Goal: Task Accomplishment & Management: Use online tool/utility

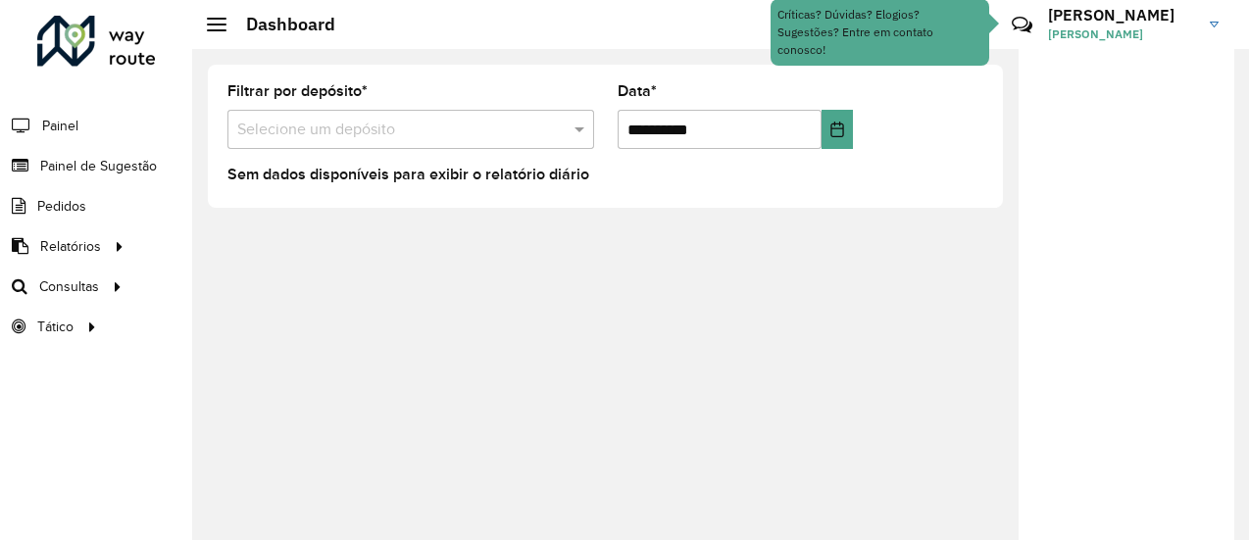
click at [1218, 22] on img at bounding box center [1214, 25] width 9 height 6
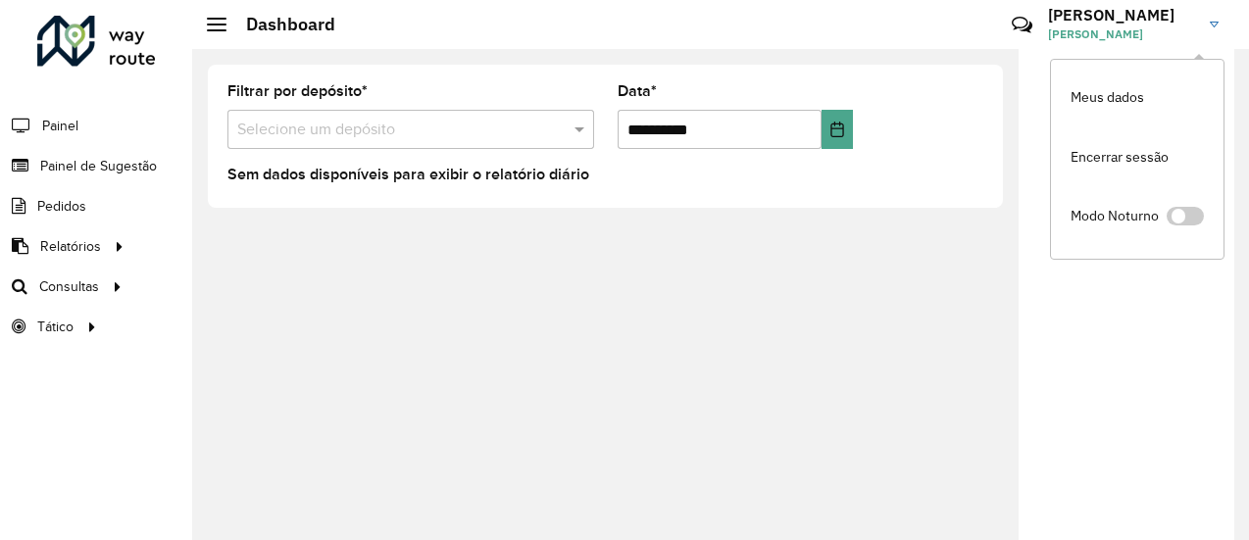
click at [926, 300] on div "**********" at bounding box center [720, 294] width 1057 height 491
click at [934, 295] on div "**********" at bounding box center [720, 294] width 1057 height 491
click at [1213, 19] on link "LETICIA LETICIA SANTOS DE ARAUJO" at bounding box center [1140, 24] width 185 height 51
click at [968, 238] on div "**********" at bounding box center [720, 294] width 1057 height 491
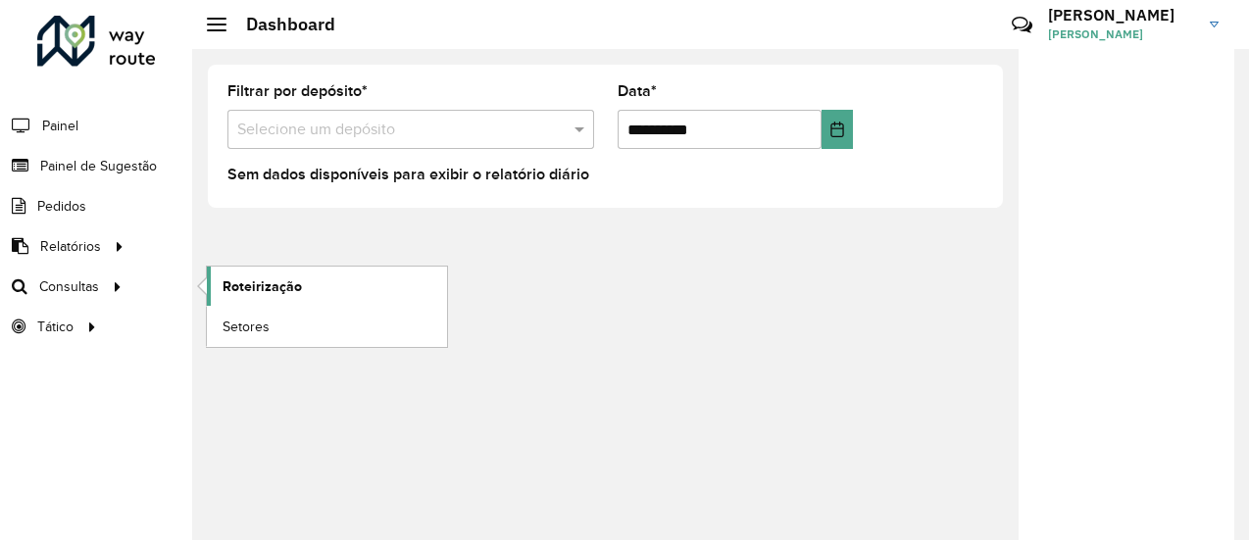
click at [263, 283] on span "Roteirização" at bounding box center [262, 287] width 79 height 21
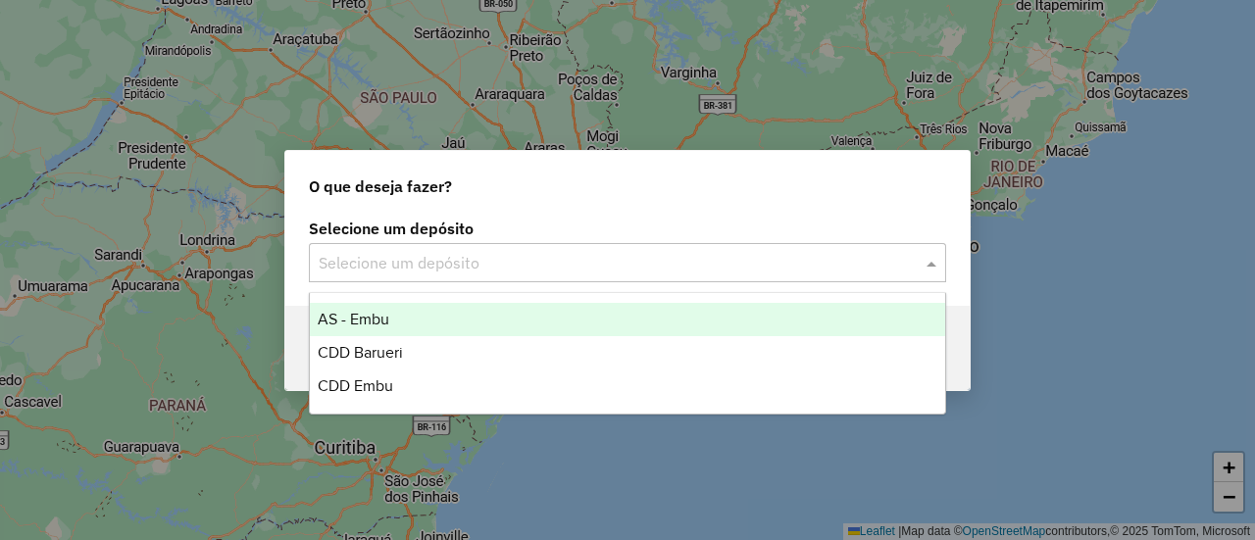
click at [471, 256] on input "text" at bounding box center [608, 264] width 579 height 24
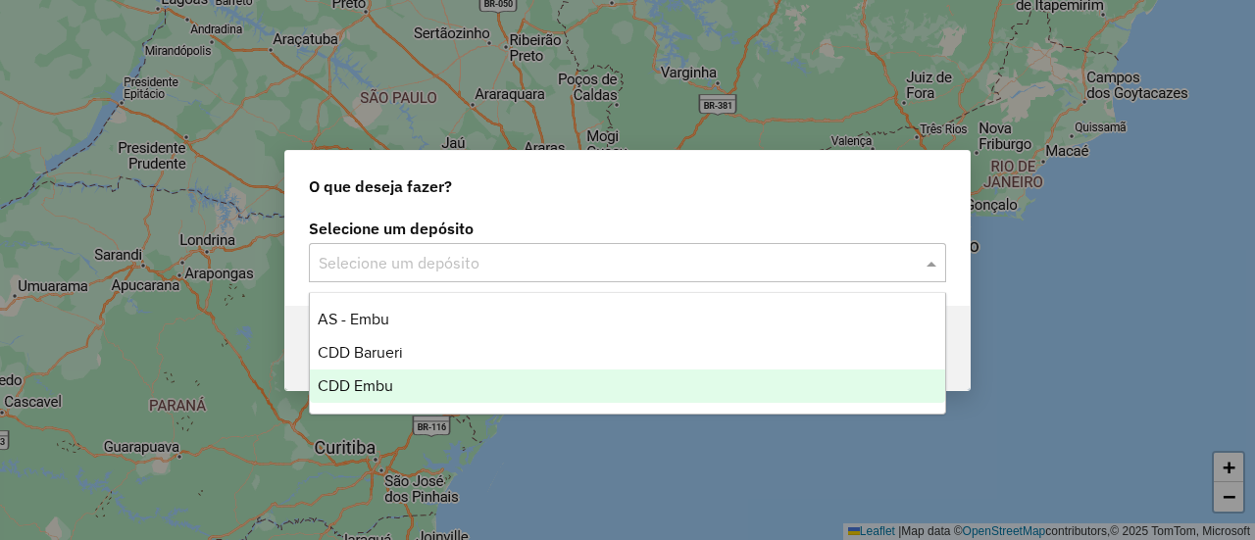
click at [388, 387] on span "CDD Embu" at bounding box center [356, 386] width 76 height 17
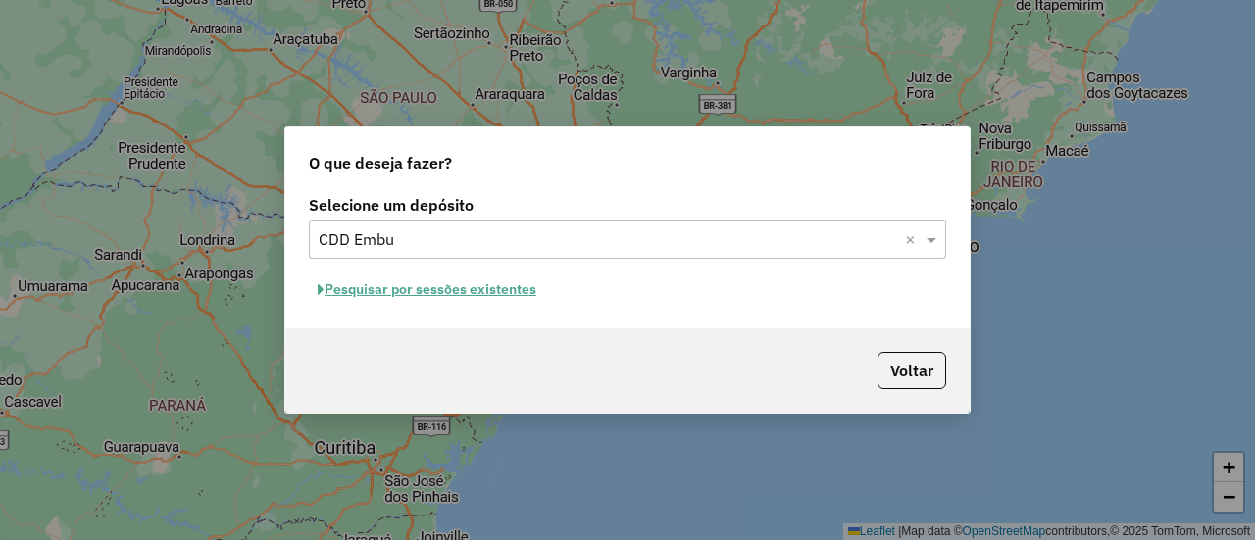
click at [444, 295] on button "Pesquisar por sessões existentes" at bounding box center [427, 290] width 236 height 30
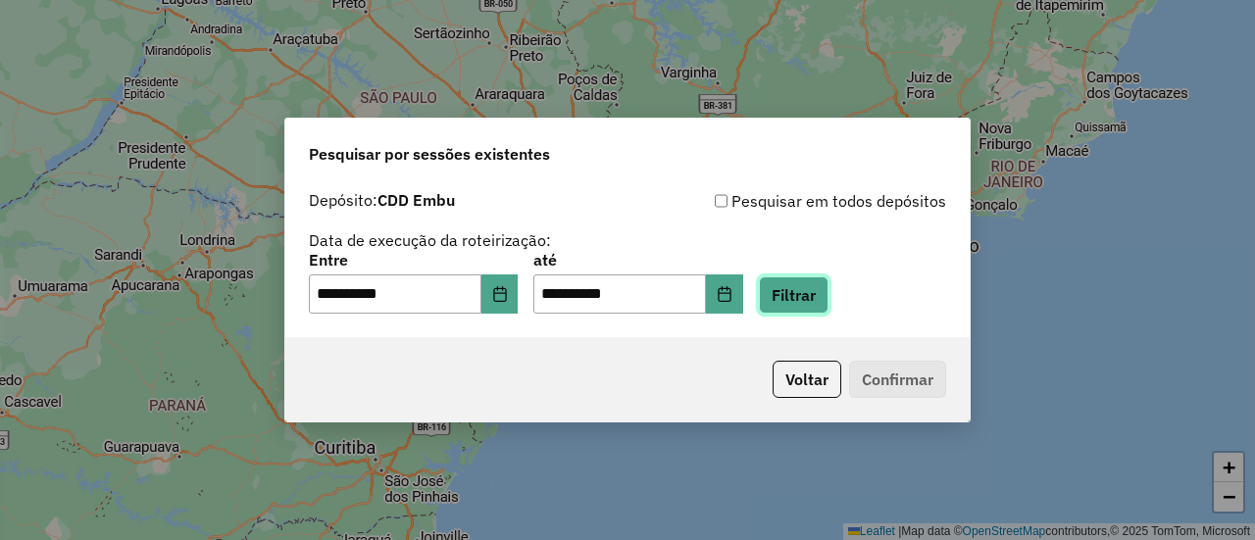
click at [808, 299] on button "Filtrar" at bounding box center [794, 295] width 70 height 37
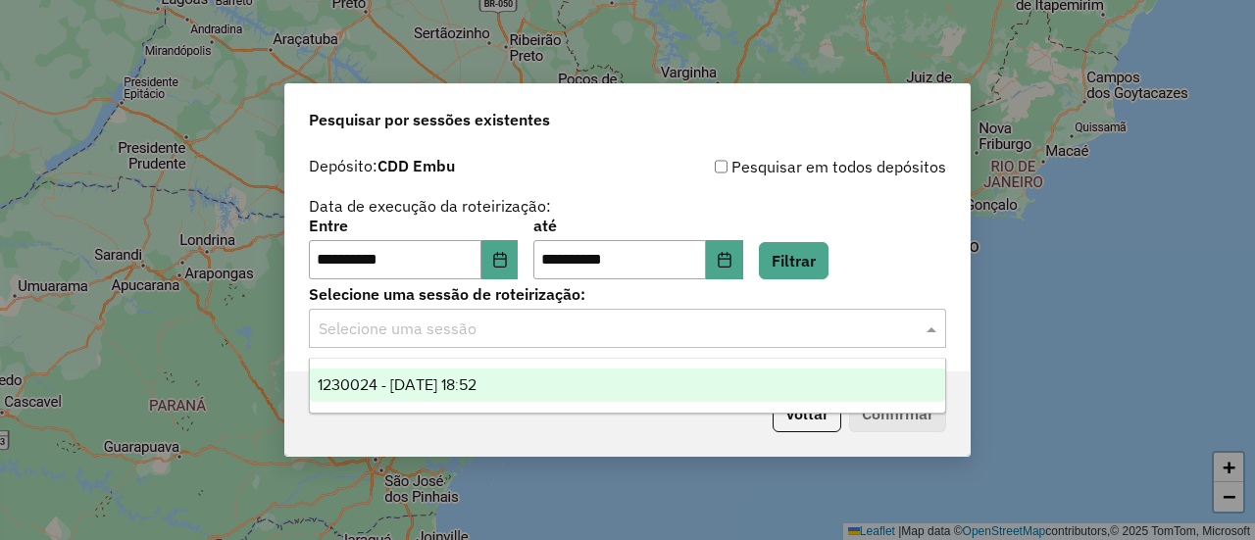
click at [461, 333] on input "text" at bounding box center [608, 330] width 579 height 24
click at [474, 383] on span "1230024 - [DATE] 18:52" at bounding box center [397, 385] width 159 height 17
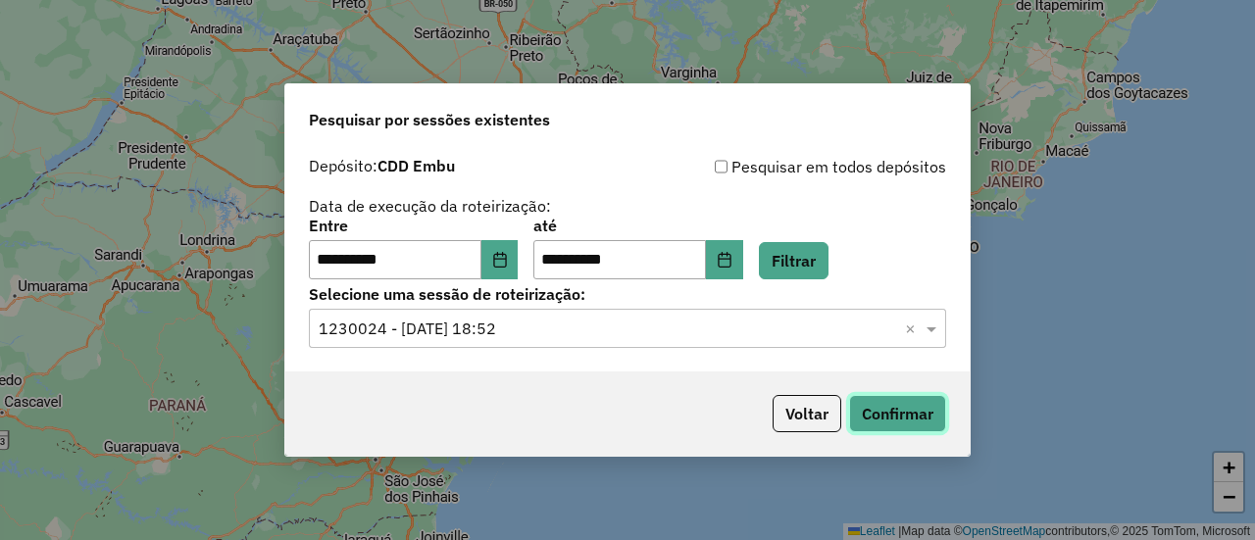
click at [882, 409] on button "Confirmar" at bounding box center [897, 413] width 97 height 37
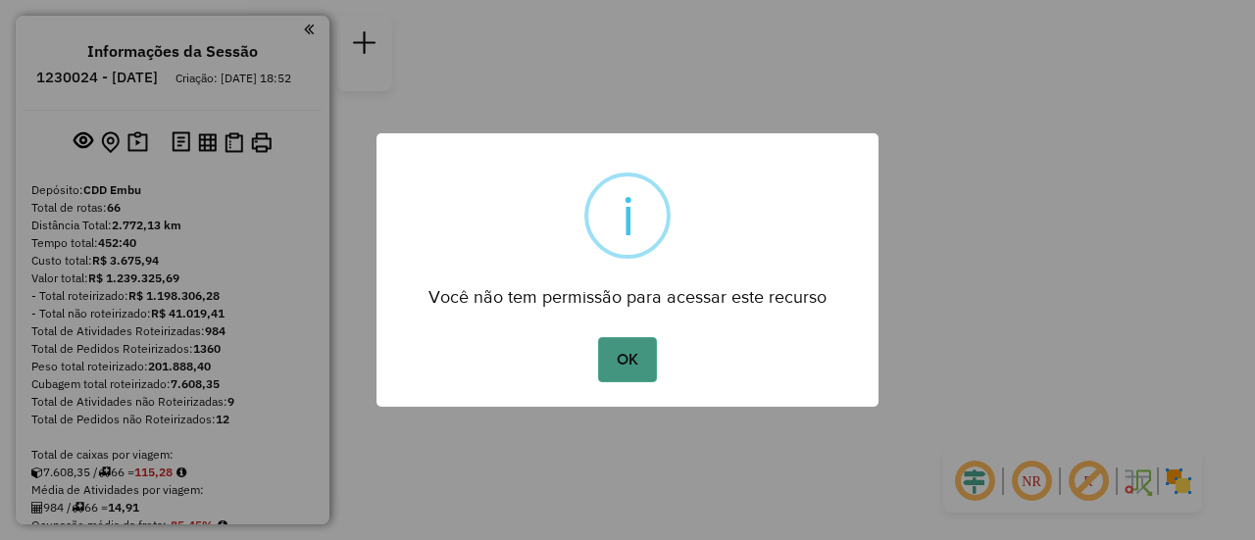
click at [608, 344] on button "OK" at bounding box center [627, 359] width 58 height 45
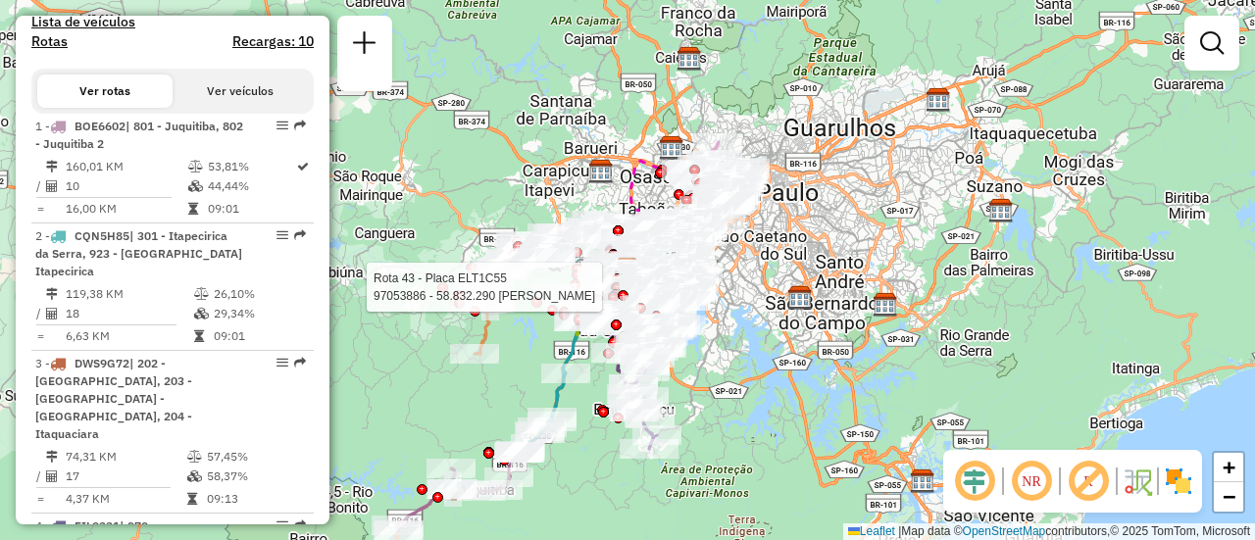
scroll to position [2265, 0]
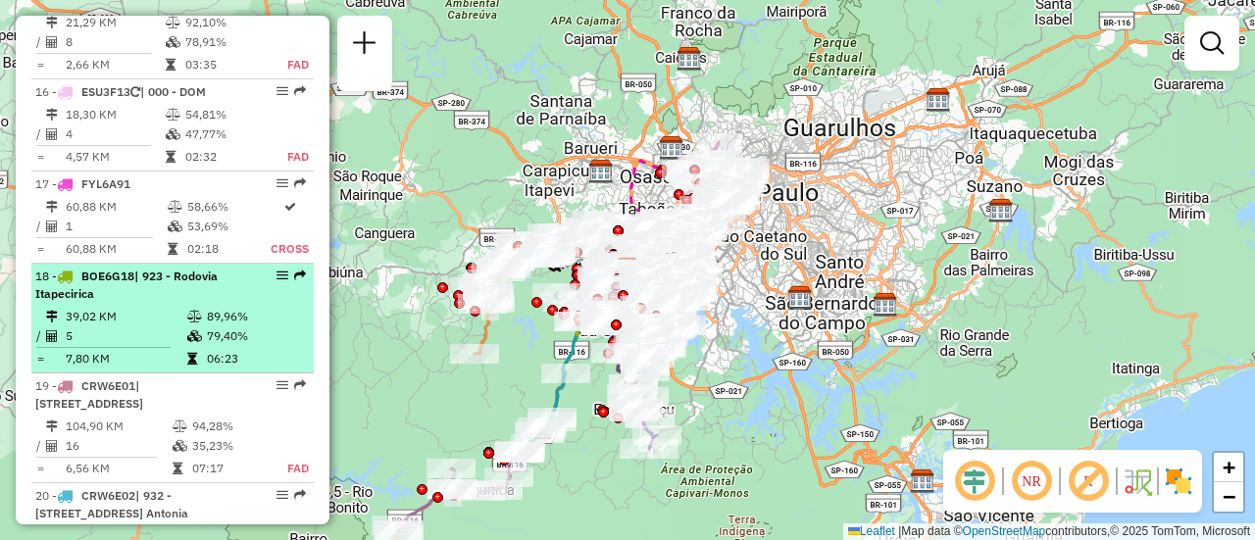
select select "**********"
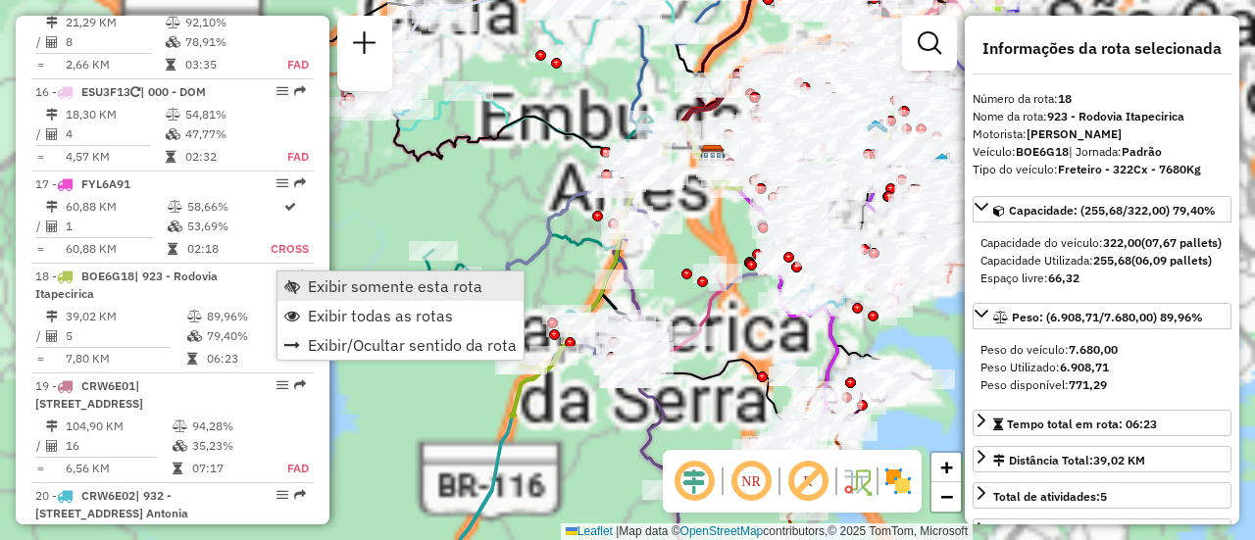
click at [322, 280] on span "Exibir somente esta rota" at bounding box center [395, 287] width 175 height 16
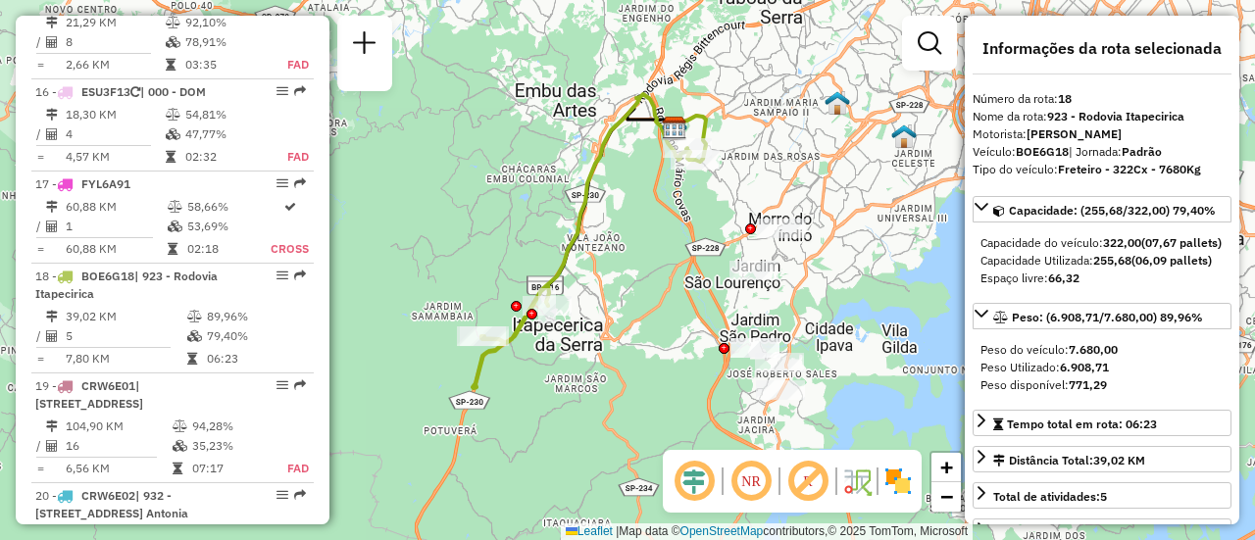
drag, startPoint x: 665, startPoint y: 282, endPoint x: 626, endPoint y: 254, distance: 48.5
click at [626, 254] on div "Janela de atendimento Grade de atendimento Capacidade Transportadoras Veículos …" at bounding box center [627, 270] width 1255 height 540
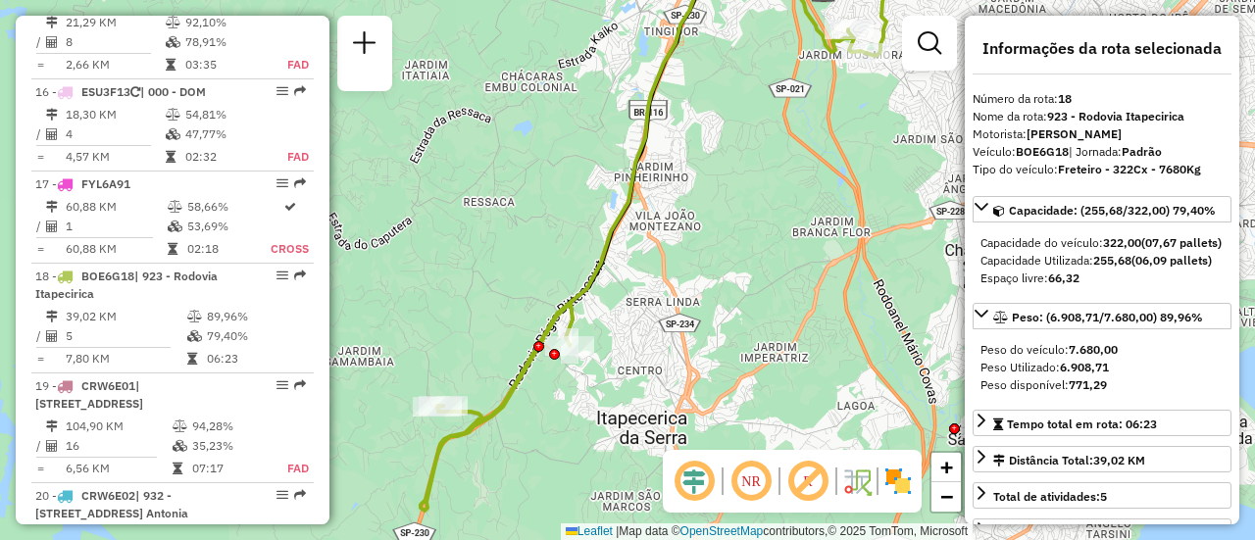
drag, startPoint x: 604, startPoint y: 260, endPoint x: 785, endPoint y: 153, distance: 209.7
click at [785, 153] on div "Janela de atendimento Grade de atendimento Capacidade Transportadoras Veículos …" at bounding box center [627, 270] width 1255 height 540
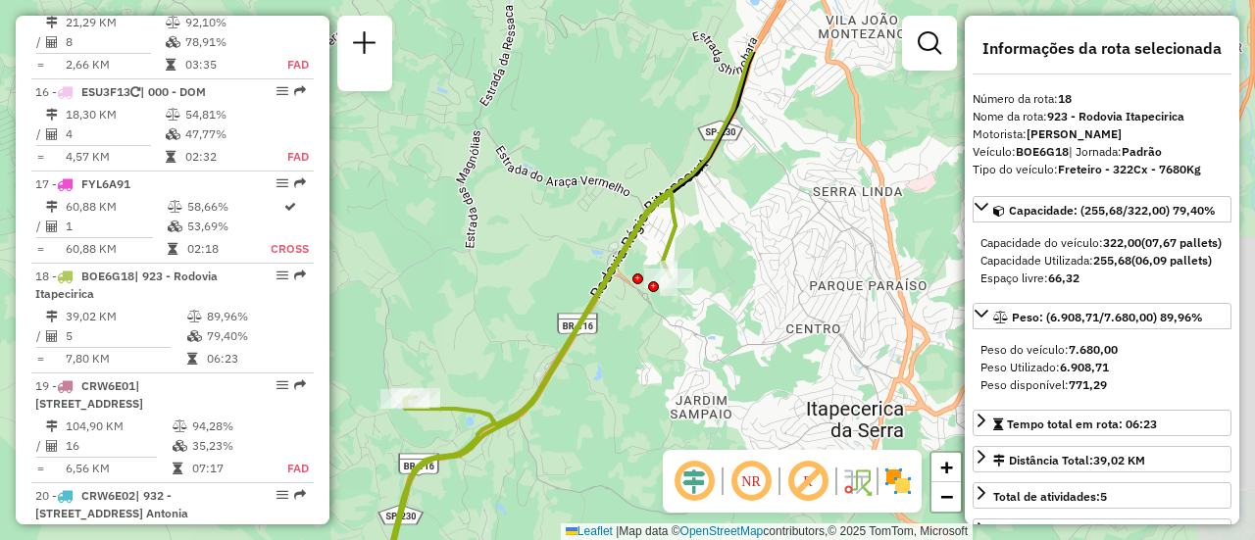
drag, startPoint x: 736, startPoint y: 230, endPoint x: 499, endPoint y: 336, distance: 259.0
click at [499, 336] on div "Janela de atendimento Grade de atendimento Capacidade Transportadoras Veículos …" at bounding box center [627, 270] width 1255 height 540
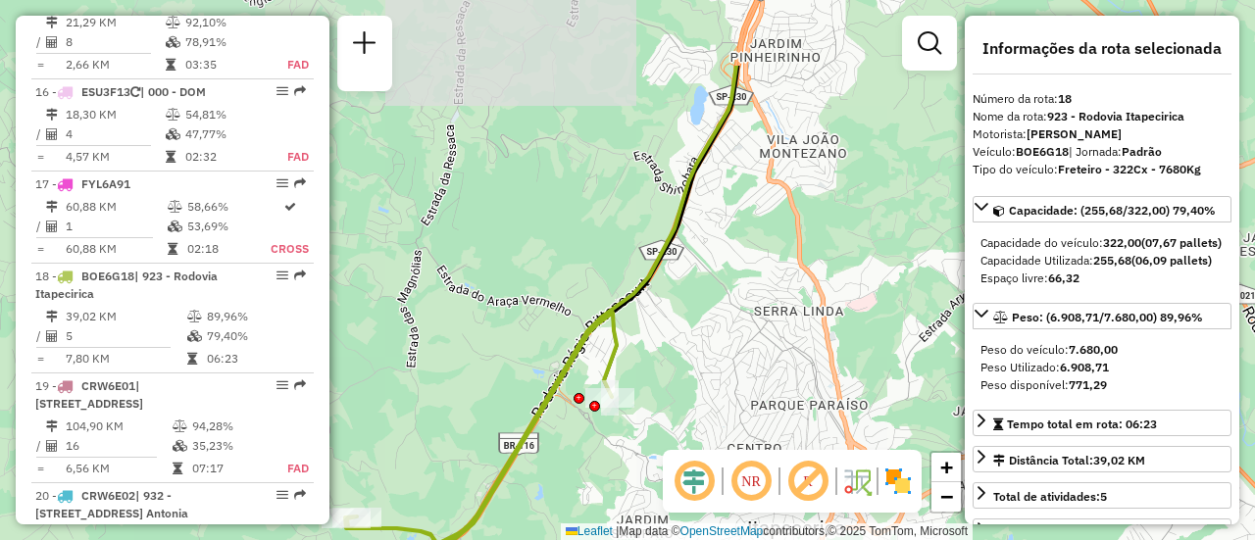
drag, startPoint x: 467, startPoint y: 351, endPoint x: 408, endPoint y: 472, distance: 134.2
click at [408, 472] on div "Janela de atendimento Grade de atendimento Capacidade Transportadoras Veículos …" at bounding box center [627, 270] width 1255 height 540
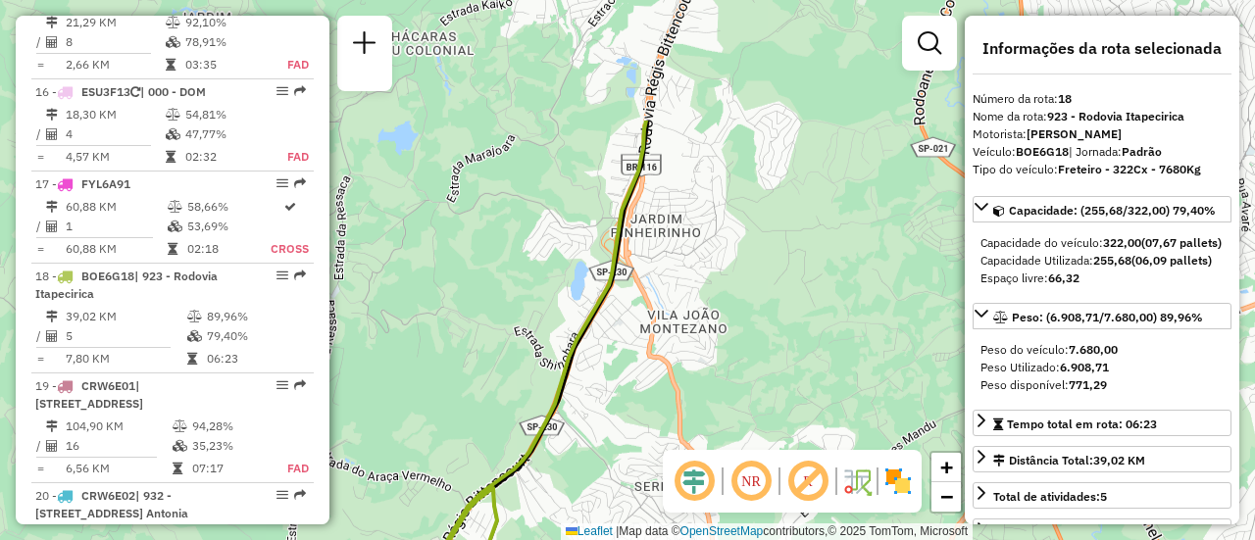
drag, startPoint x: 520, startPoint y: 262, endPoint x: 402, endPoint y: 433, distance: 207.3
click at [401, 436] on div "Janela de atendimento Grade de atendimento Capacidade Transportadoras Veículos …" at bounding box center [627, 270] width 1255 height 540
